Goal: Task Accomplishment & Management: Use online tool/utility

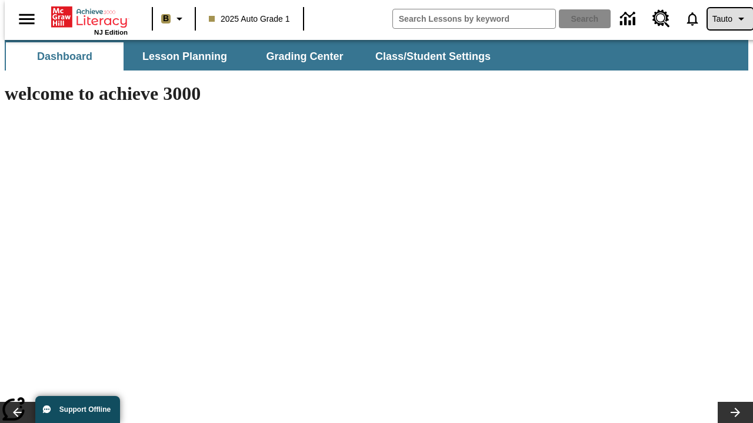
click at [724, 19] on span "Tauto" at bounding box center [722, 19] width 20 height 12
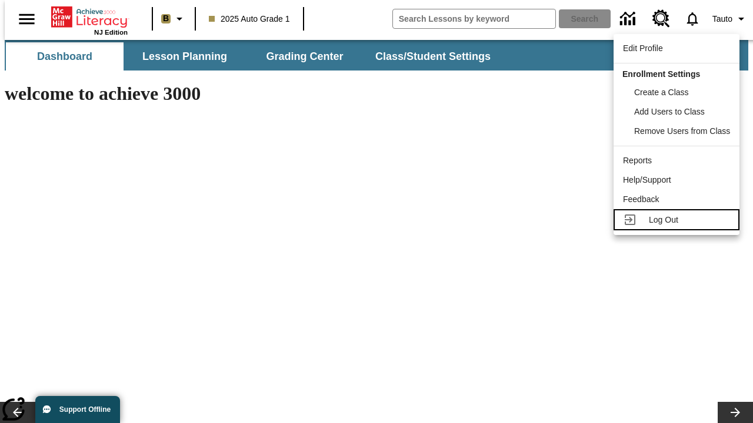
click at [678, 220] on span "Log Out" at bounding box center [662, 219] width 29 height 9
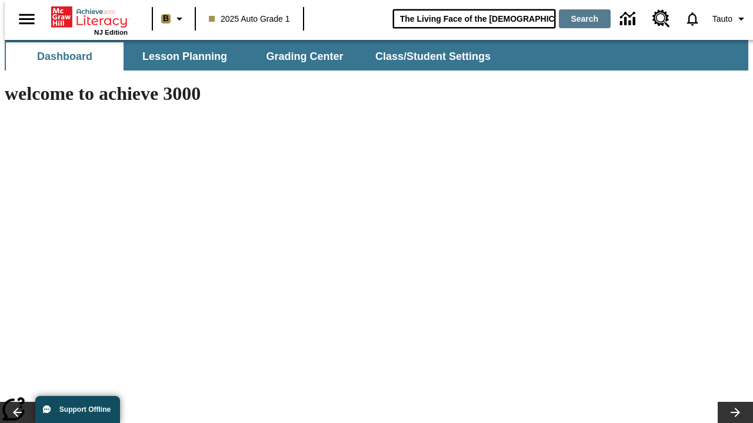
type input "The Living Face of the Māori"
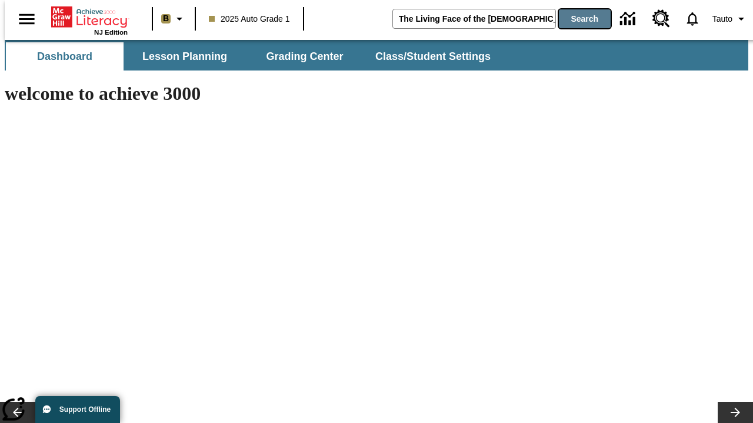
click at [577, 19] on button "Search" at bounding box center [585, 18] width 52 height 19
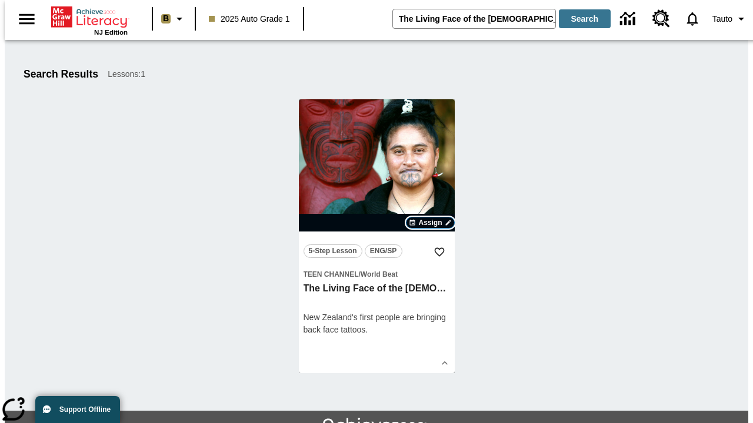
click at [430, 223] on span "Assign" at bounding box center [430, 223] width 24 height 11
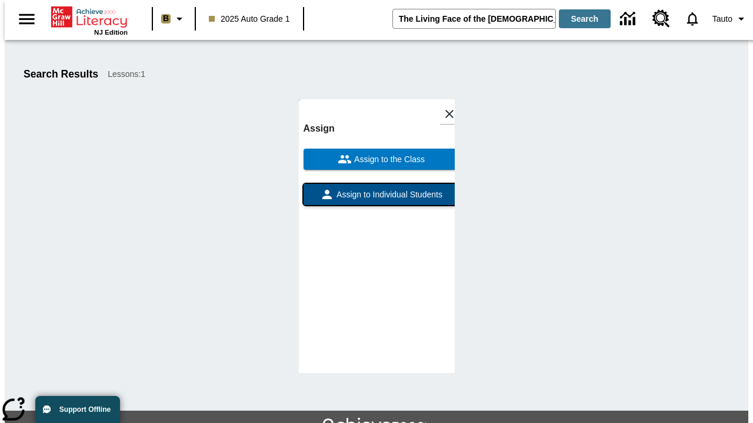
click at [376, 200] on span "Assign to Individual Students" at bounding box center [388, 195] width 108 height 12
